Goal: Find specific page/section: Find specific page/section

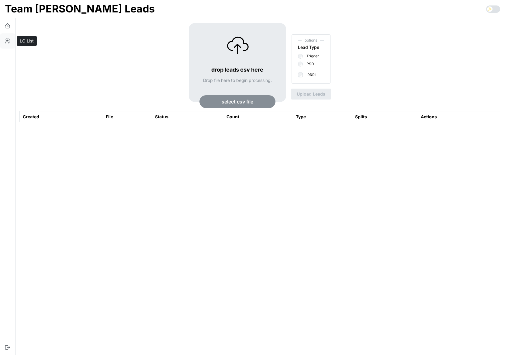
click at [10, 43] on icon "button" at bounding box center [9, 43] width 1 height 2
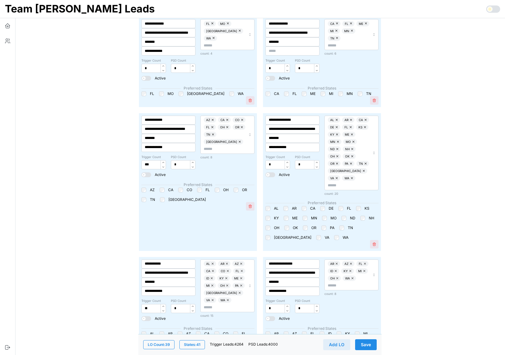
scroll to position [751, 0]
